Goal: Information Seeking & Learning: Learn about a topic

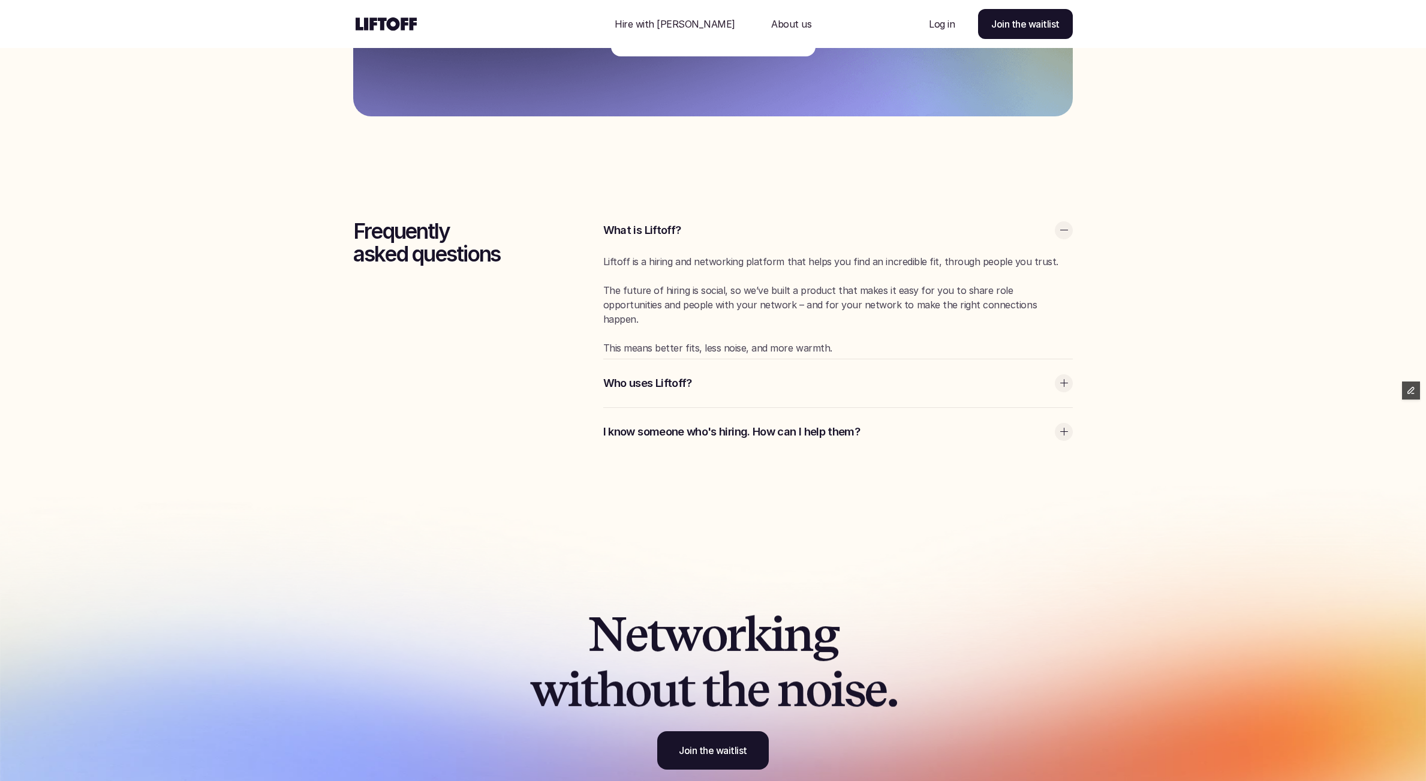
scroll to position [3165, 0]
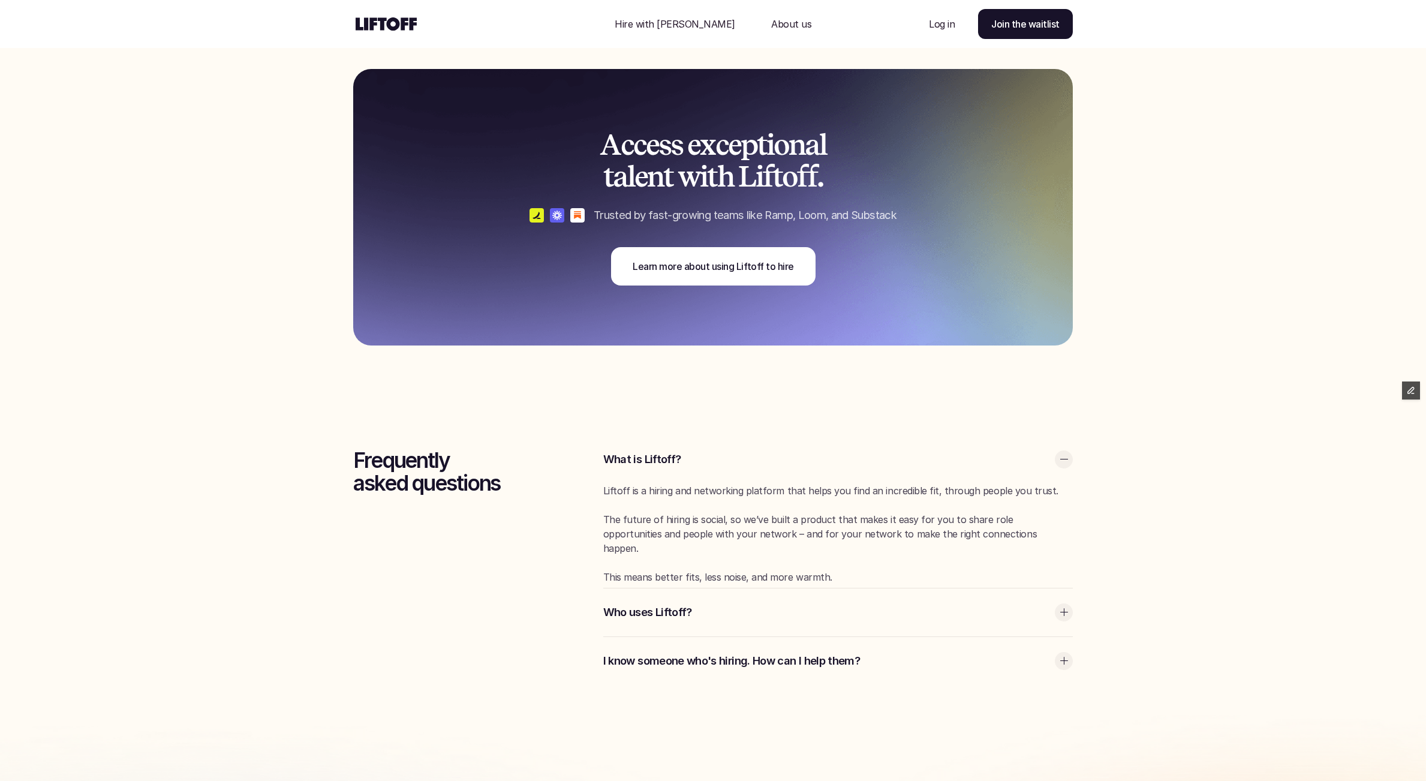
click at [666, 531] on p "The future of hiring is social, so we’ve built a product that makes it easy for…" at bounding box center [838, 533] width 470 height 43
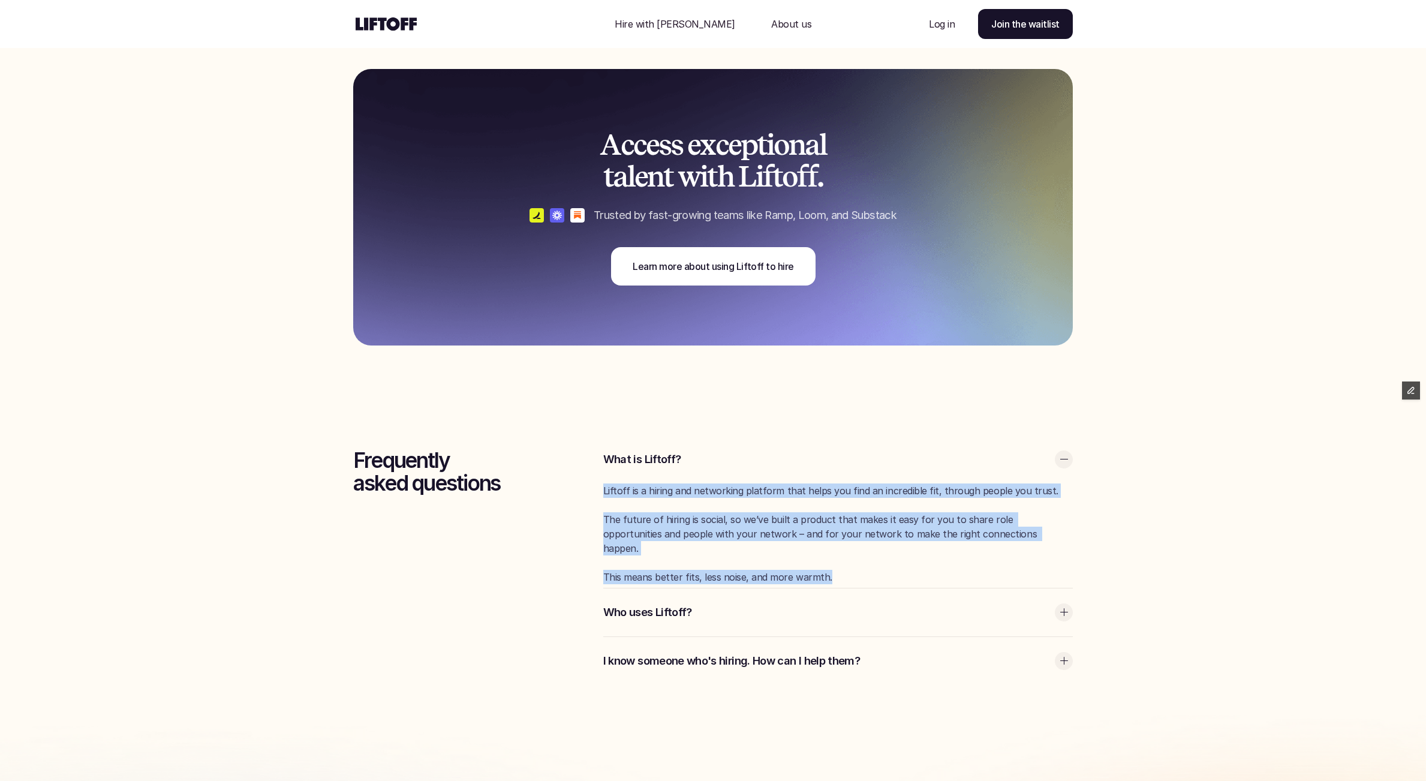
drag, startPoint x: 854, startPoint y: 564, endPoint x: 598, endPoint y: 486, distance: 267.1
click at [598, 486] on section "Frequently asked questions What is Liftoff? Liftoff is a hiring and networking …" at bounding box center [713, 559] width 720 height 249
copy div "Liftoff is a hiring and networking platform that helps you find an incredible f…"
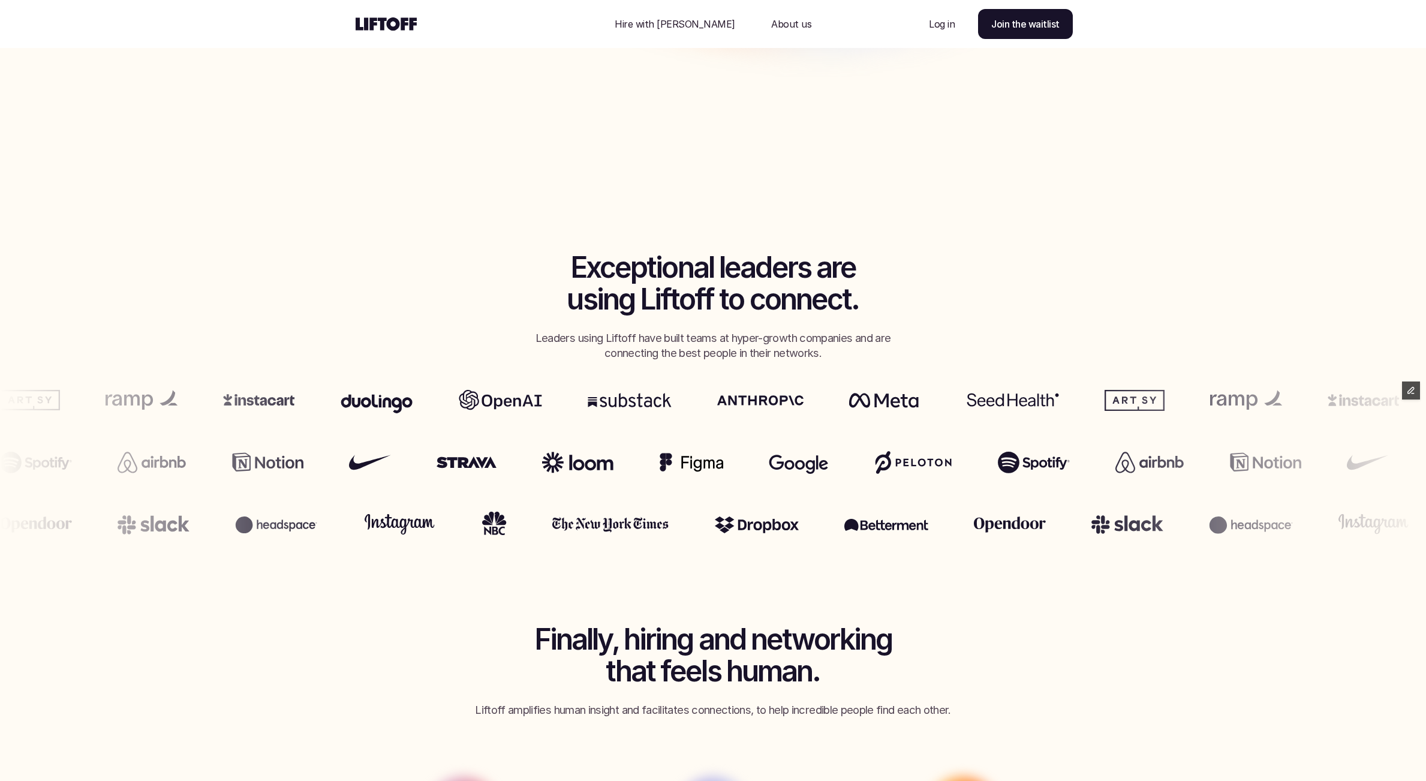
scroll to position [572, 0]
click at [679, 25] on p "Hire with [PERSON_NAME]" at bounding box center [675, 24] width 121 height 14
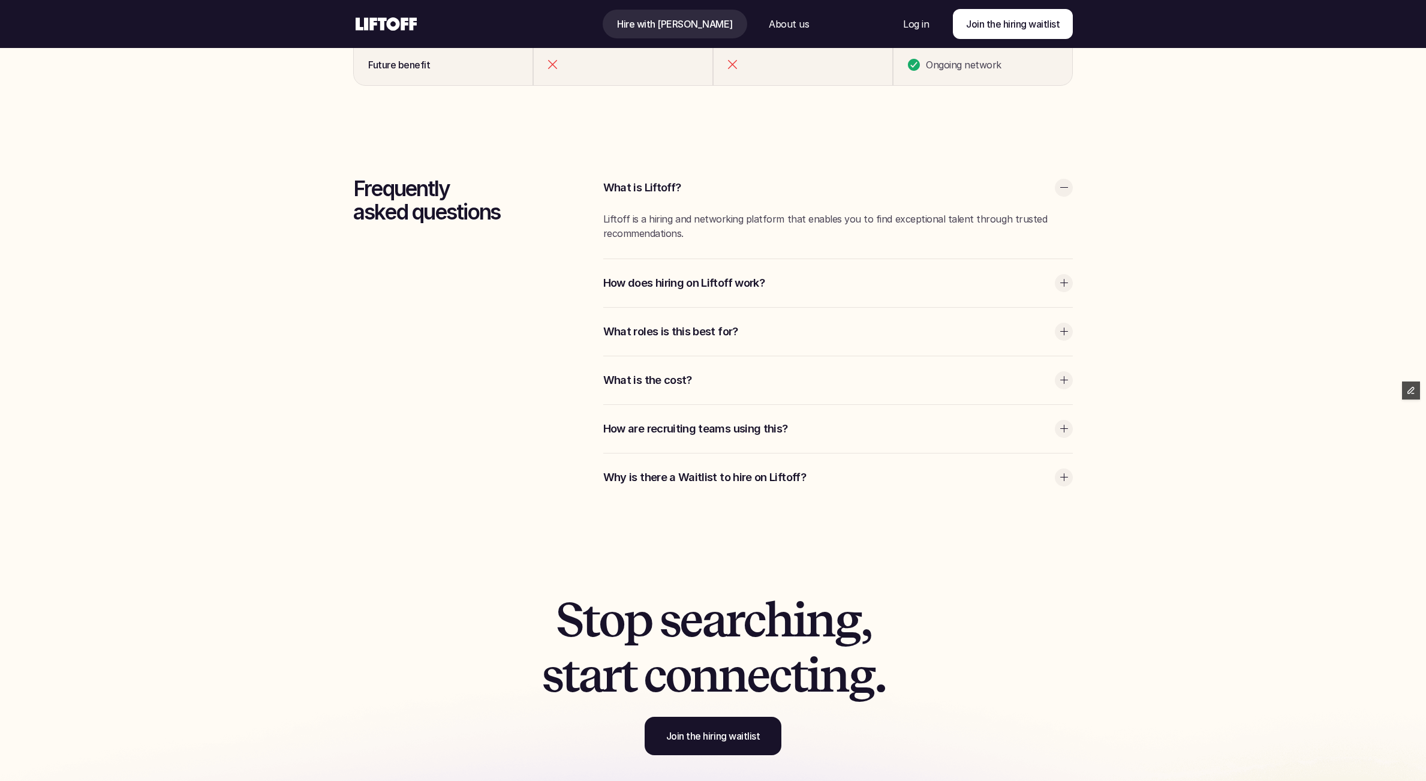
scroll to position [3344, 0]
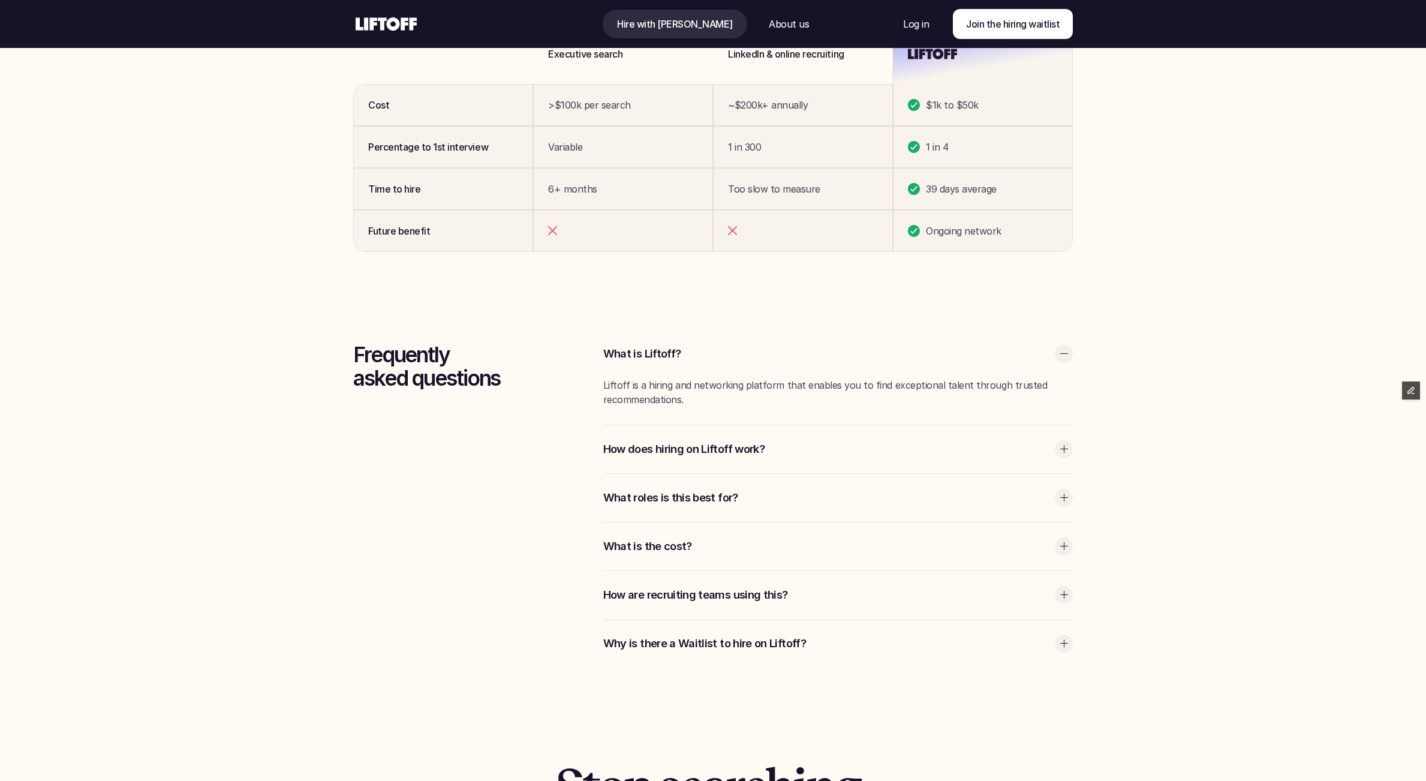
click at [784, 392] on p "Liftoff is a hiring and networking platform that enables you to find exceptiona…" at bounding box center [838, 392] width 470 height 29
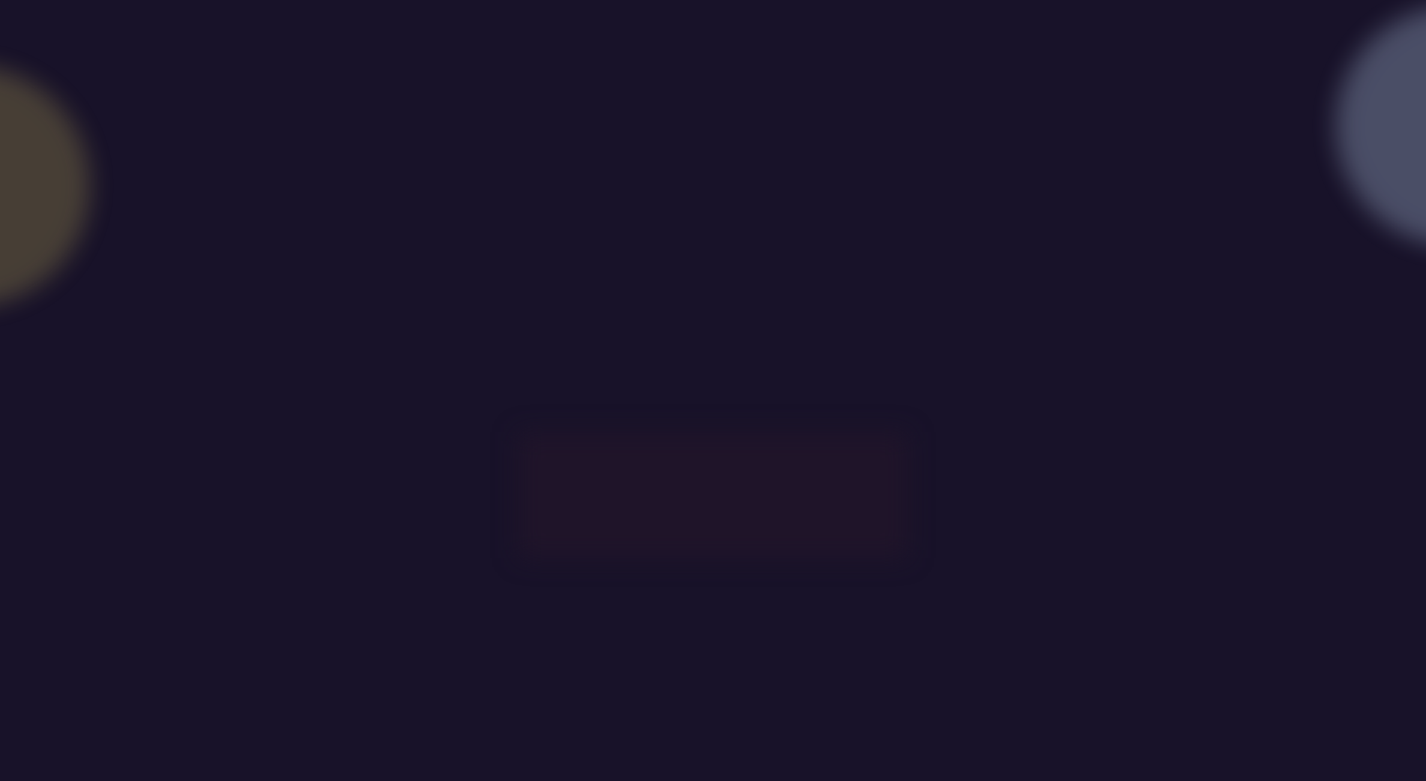
scroll to position [3344, 0]
